Goal: Contribute content

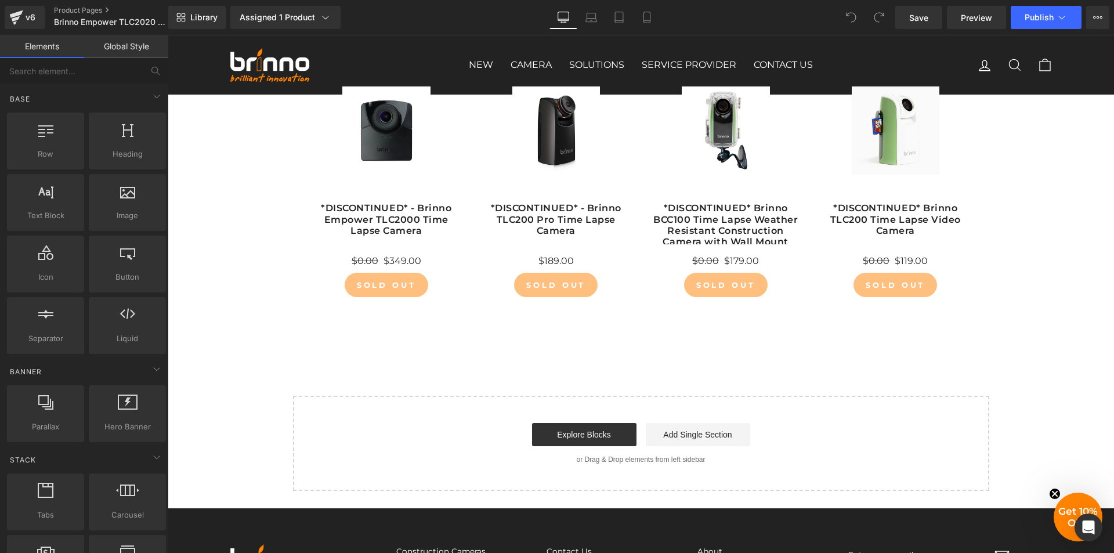
scroll to position [7021, 0]
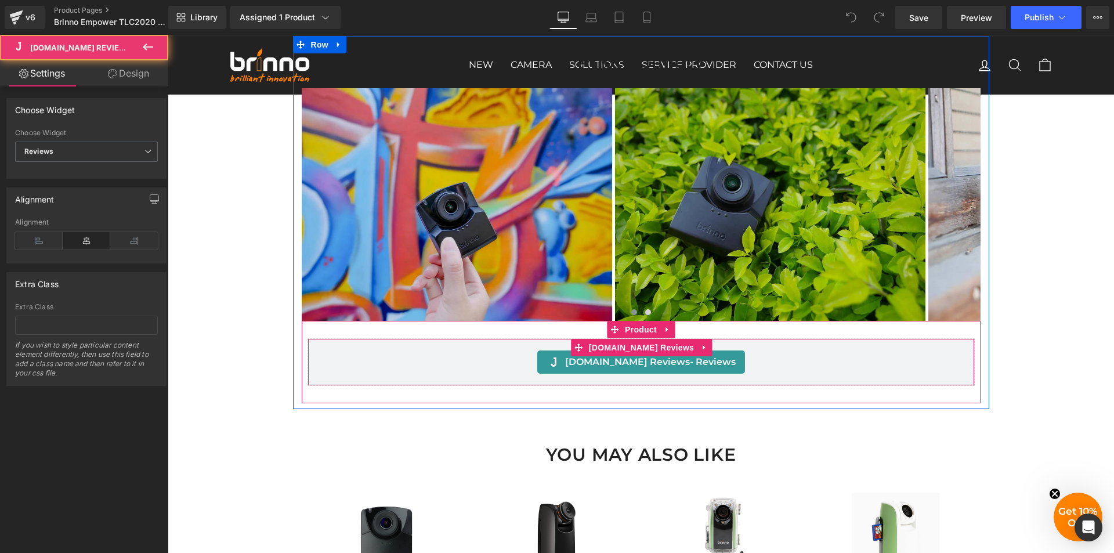
click at [494, 350] on div "[DOMAIN_NAME] Reviews - Reviews" at bounding box center [641, 361] width 643 height 23
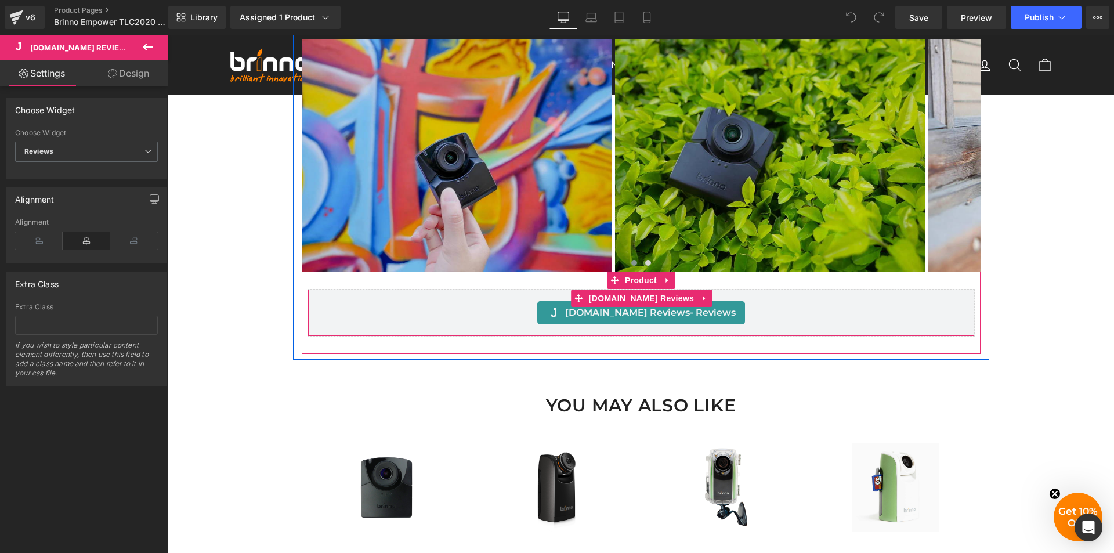
scroll to position [7137, 0]
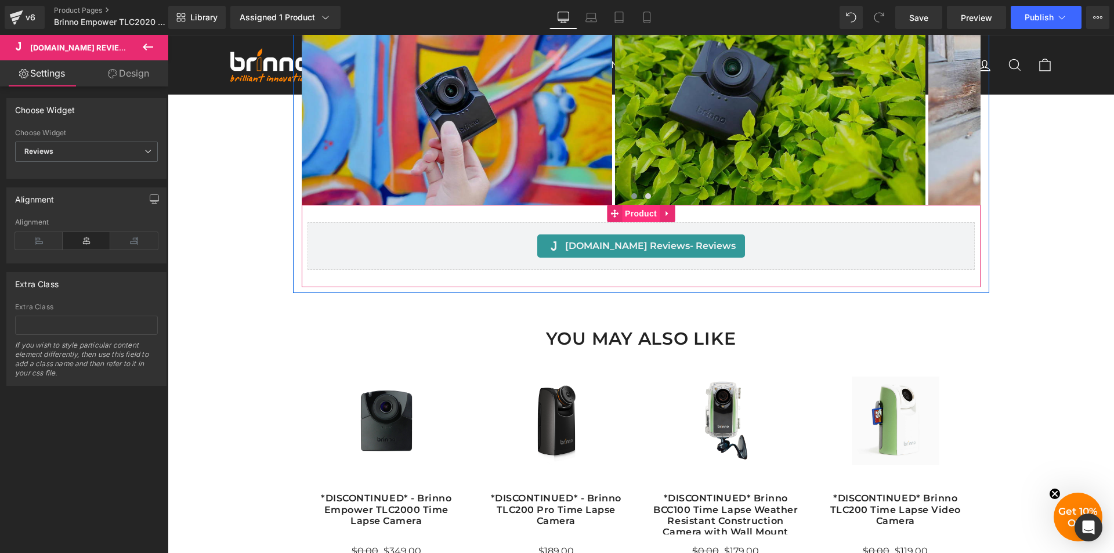
click at [634, 205] on span "Product" at bounding box center [641, 213] width 38 height 17
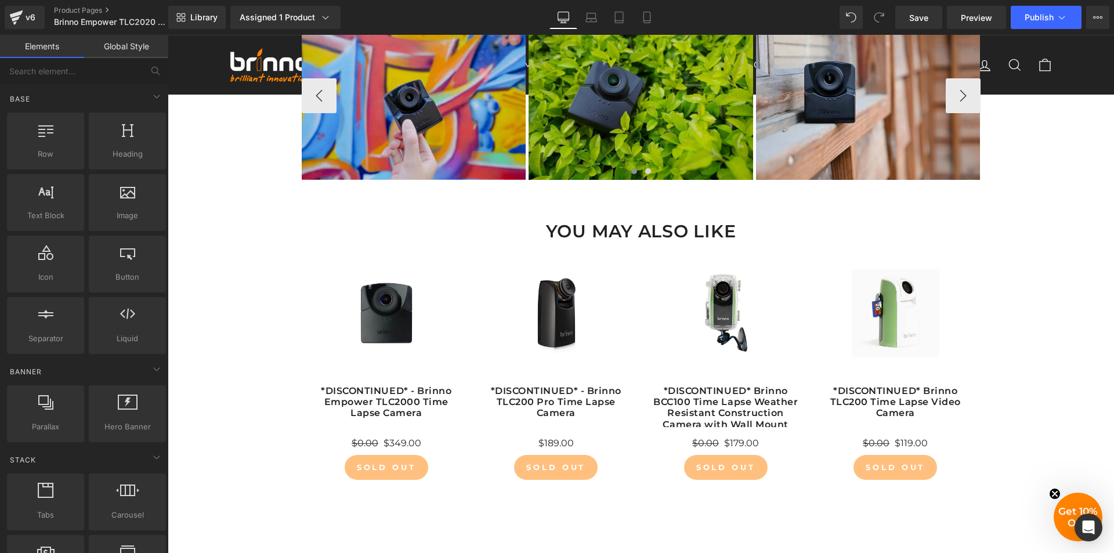
scroll to position [7067, 0]
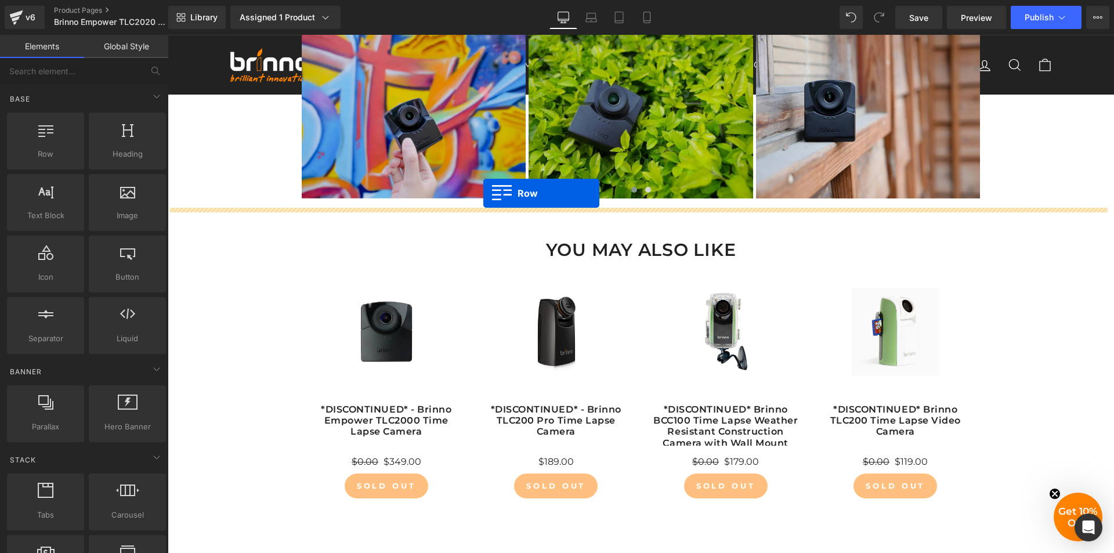
drag, startPoint x: 219, startPoint y: 183, endPoint x: 483, endPoint y: 193, distance: 264.2
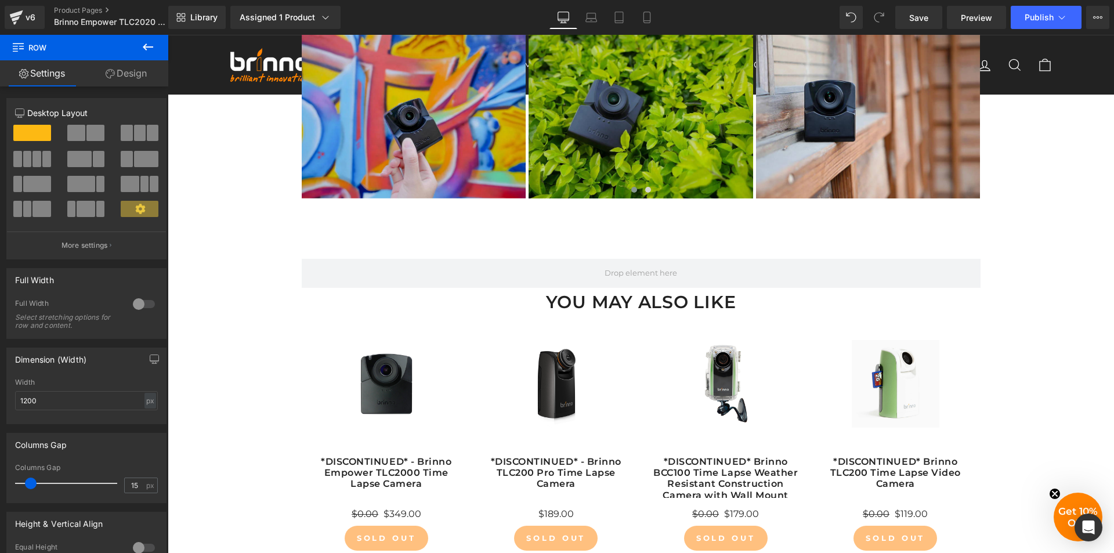
click at [148, 50] on icon at bounding box center [148, 47] width 14 height 14
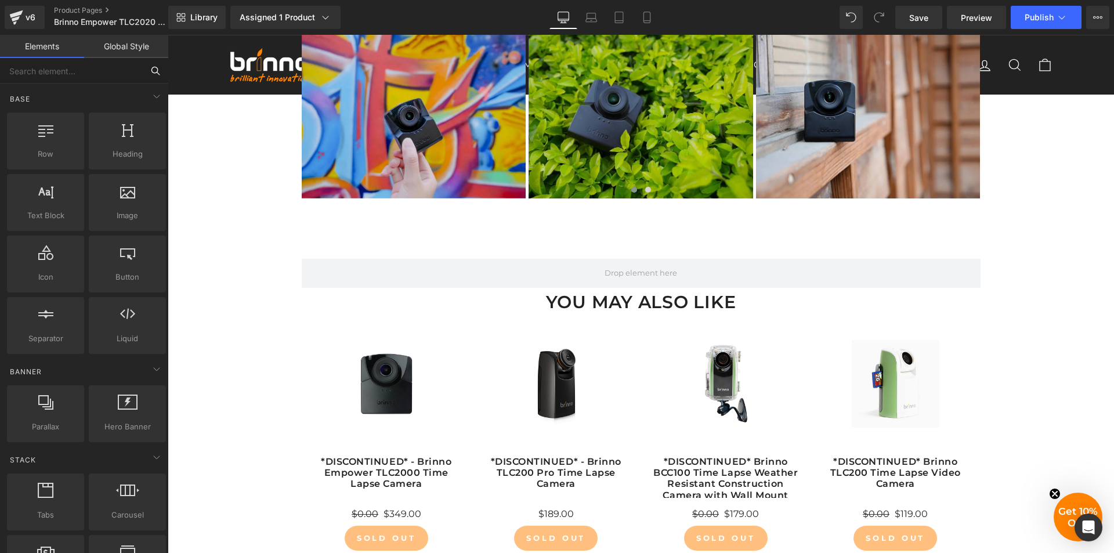
click at [98, 74] on input "text" at bounding box center [71, 71] width 143 height 26
type input "j"
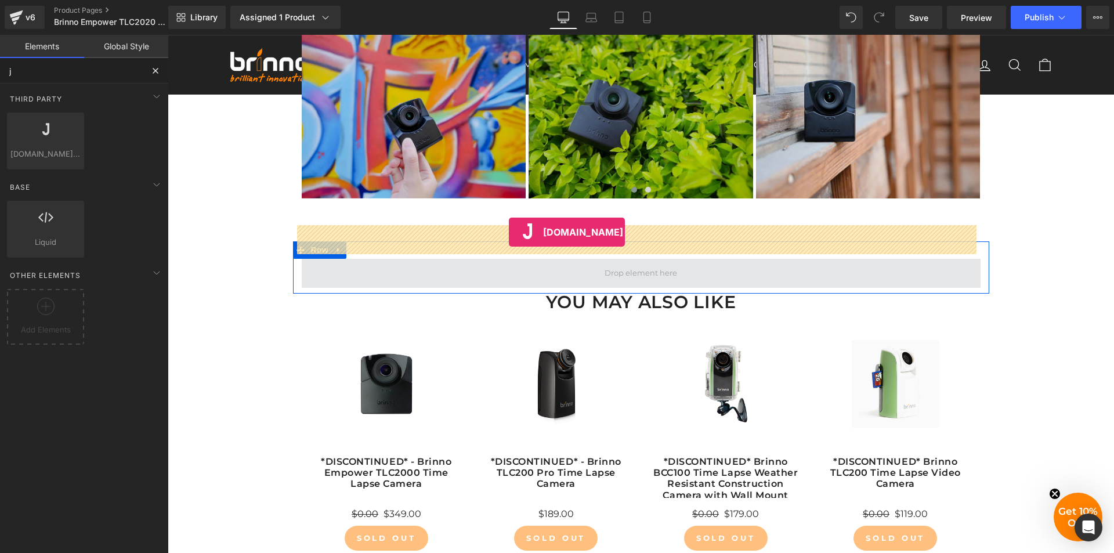
drag, startPoint x: 219, startPoint y: 179, endPoint x: 508, endPoint y: 233, distance: 294.5
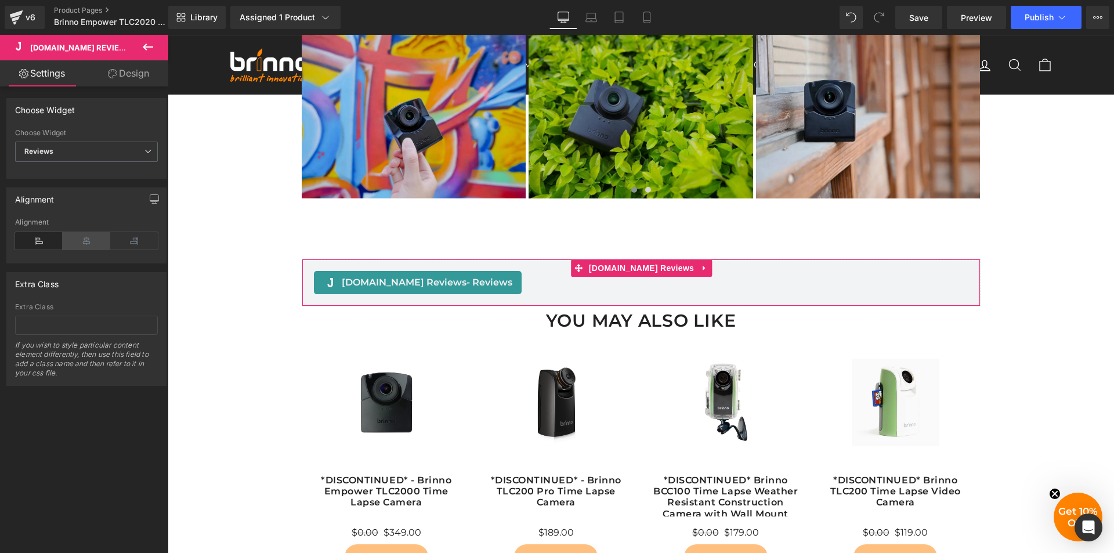
click at [82, 237] on icon at bounding box center [87, 240] width 48 height 17
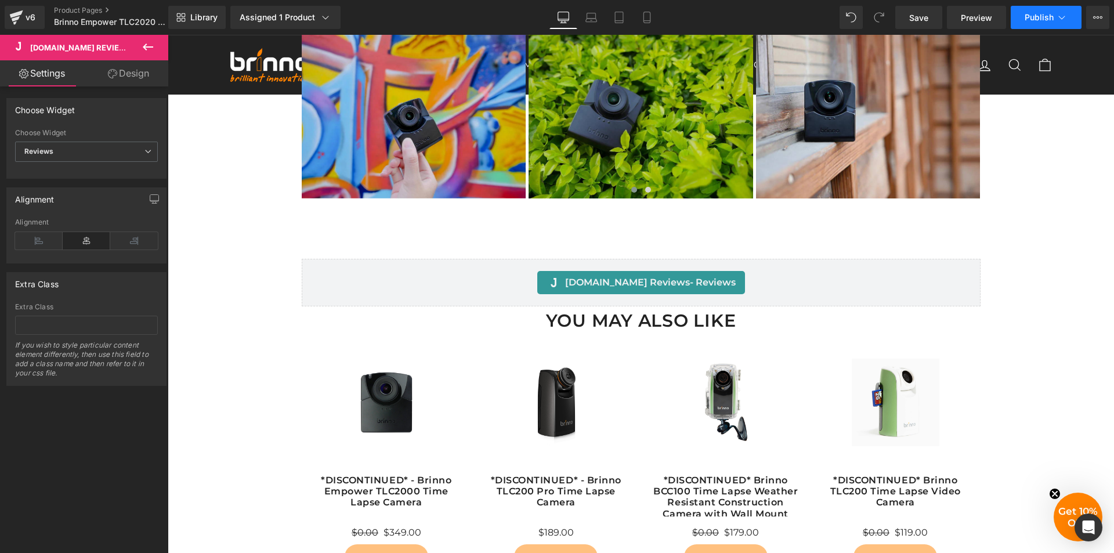
click at [1032, 23] on button "Publish" at bounding box center [1046, 17] width 71 height 23
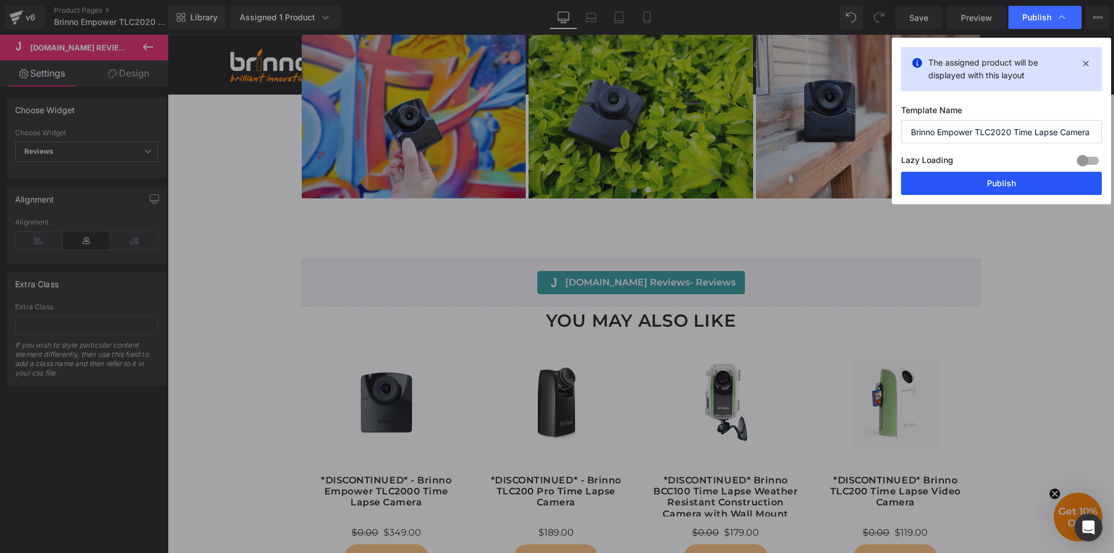
click at [989, 180] on button "Publish" at bounding box center [1001, 183] width 201 height 23
